Goal: Task Accomplishment & Management: Use online tool/utility

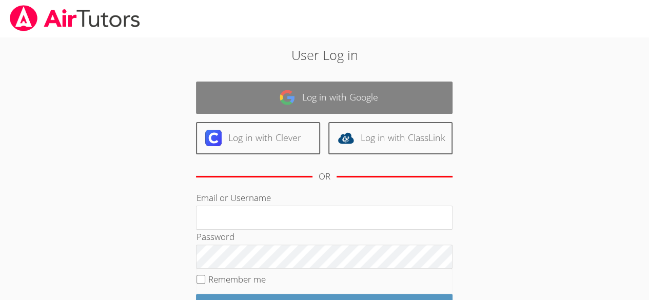
click at [355, 95] on link "Log in with Google" at bounding box center [324, 98] width 256 height 32
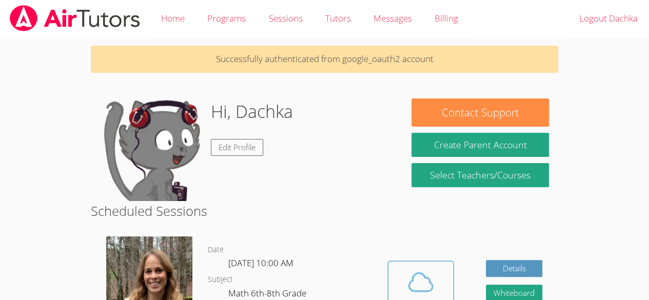
click at [389, 276] on button "Cloud Room" at bounding box center [420, 289] width 67 height 57
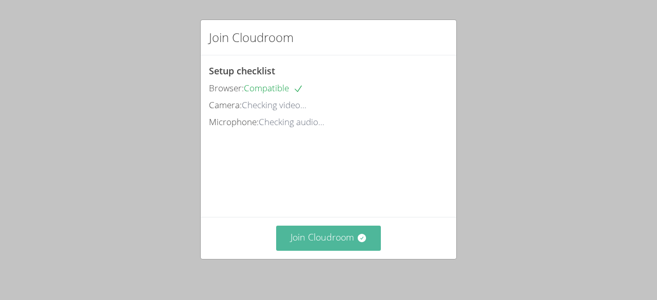
click at [326, 236] on button "Join Cloudroom" at bounding box center [328, 238] width 105 height 25
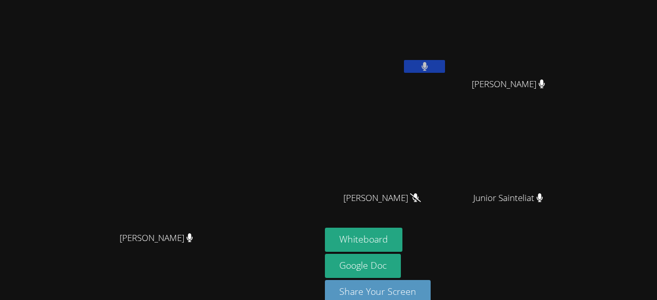
click at [237, 195] on video at bounding box center [161, 139] width 154 height 176
click at [402, 246] on button "Whiteboard" at bounding box center [363, 240] width 77 height 24
click at [402, 237] on button "Whiteboard" at bounding box center [363, 240] width 77 height 24
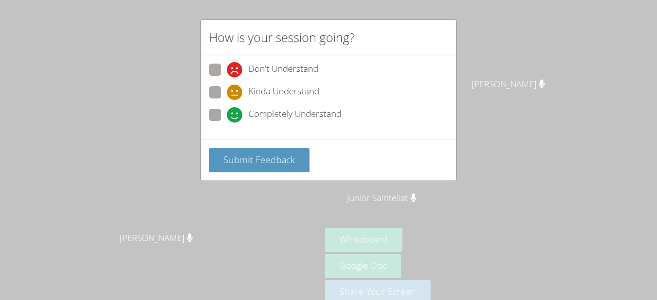
click at [173, 169] on div "How is your session going? Don't Understand Kinda Understand Completely Underst…" at bounding box center [328, 150] width 657 height 300
click at [245, 112] on div "Completely Understand" at bounding box center [284, 114] width 114 height 15
click at [235, 112] on input "Completely Understand" at bounding box center [231, 113] width 9 height 9
radio input "true"
click at [227, 77] on span at bounding box center [227, 77] width 0 height 0
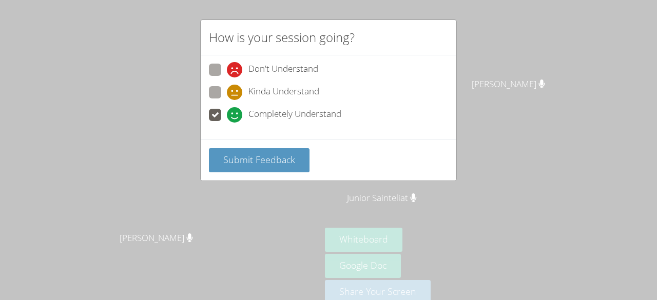
click at [227, 72] on input "Don't Understand" at bounding box center [231, 68] width 9 height 9
radio input "true"
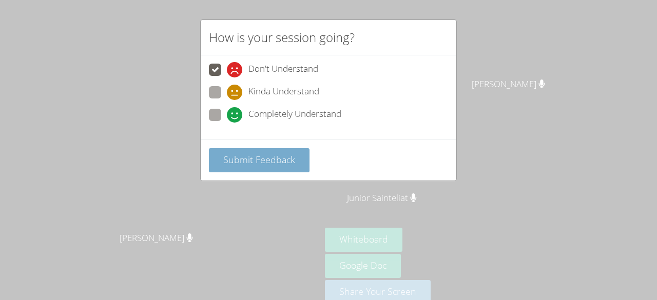
click at [246, 159] on span "Submit Feedback" at bounding box center [259, 159] width 72 height 12
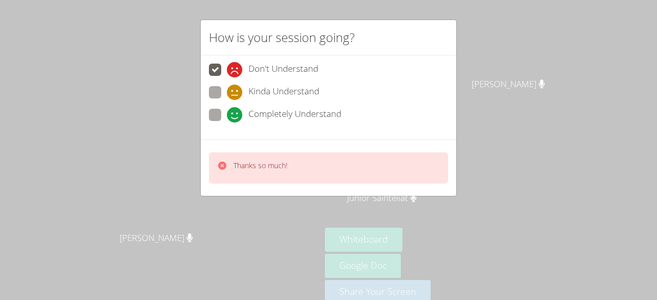
click at [227, 100] on span at bounding box center [227, 100] width 0 height 0
click at [227, 90] on input "Kinda Understand" at bounding box center [231, 90] width 9 height 9
radio input "true"
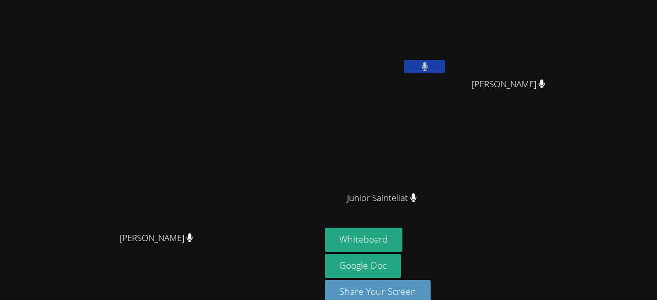
click at [87, 268] on div "[PERSON_NAME]" at bounding box center [160, 247] width 312 height 41
